Goal: Transaction & Acquisition: Book appointment/travel/reservation

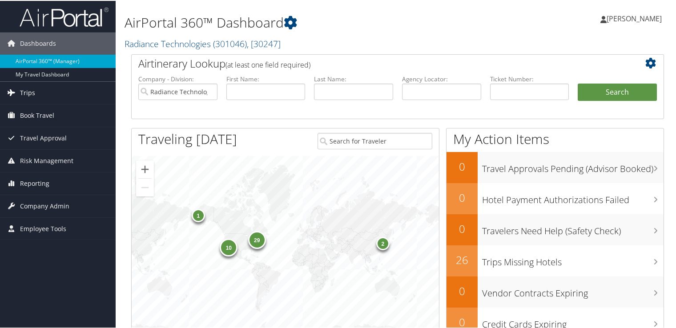
click at [36, 96] on link "Trips" at bounding box center [58, 92] width 116 height 22
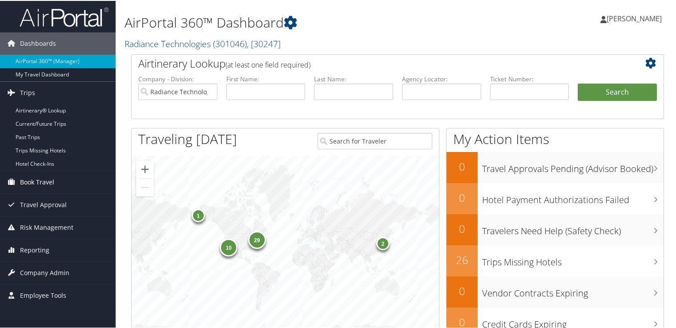
click at [41, 181] on span "Book Travel" at bounding box center [37, 181] width 34 height 22
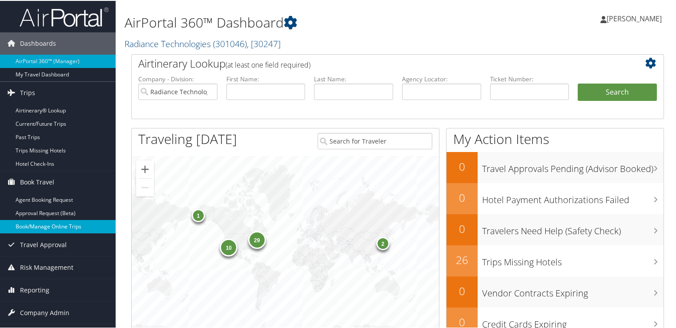
click at [37, 224] on link "Book/Manage Online Trips" at bounding box center [58, 225] width 116 height 13
